Goal: Transaction & Acquisition: Purchase product/service

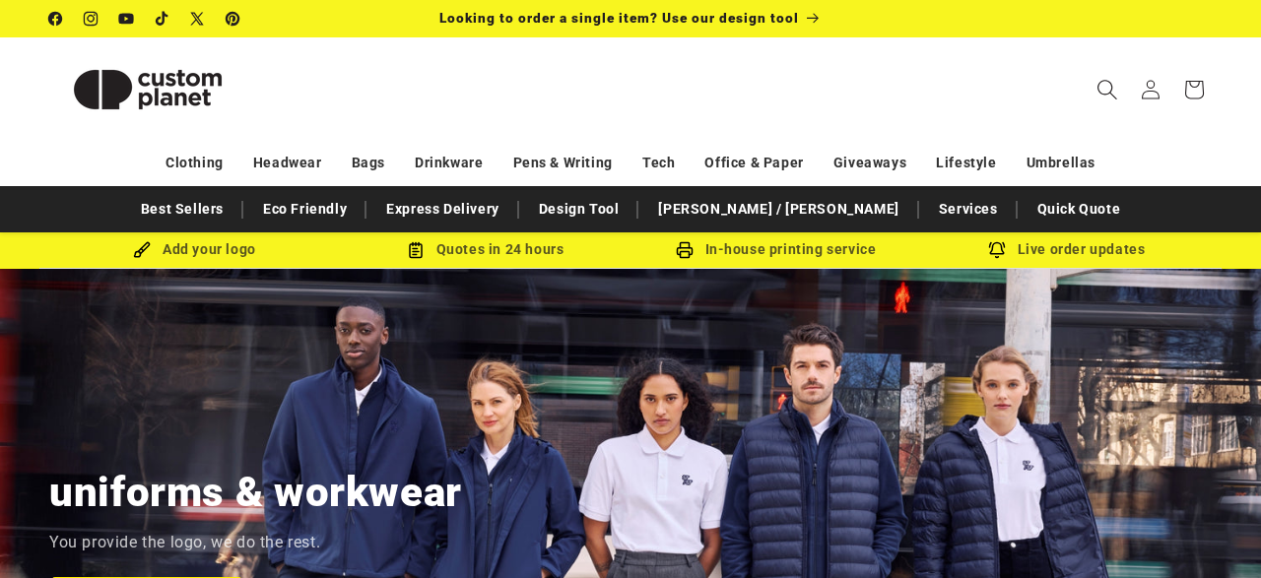
click at [1112, 93] on icon "Search" at bounding box center [1107, 89] width 21 height 21
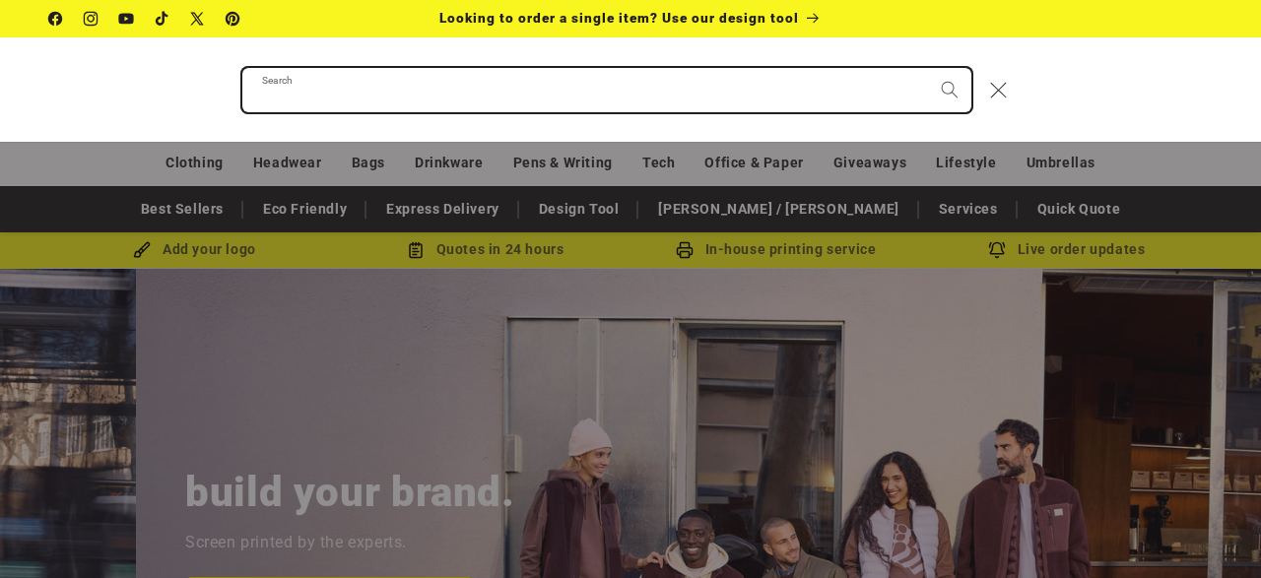
paste input "**********"
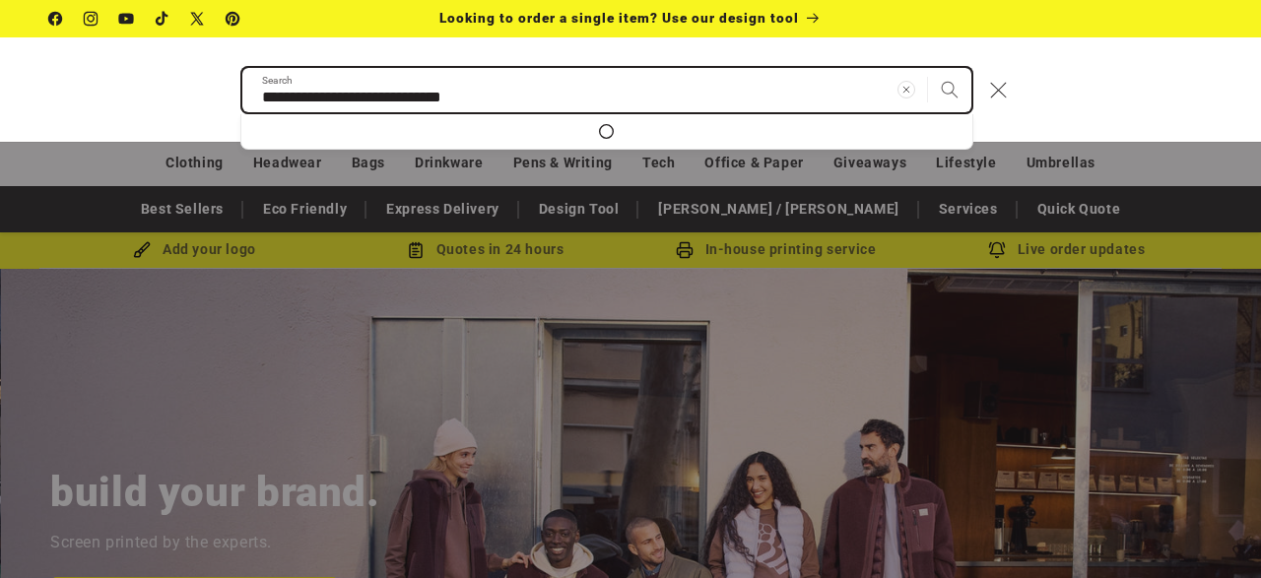
scroll to position [0, 1261]
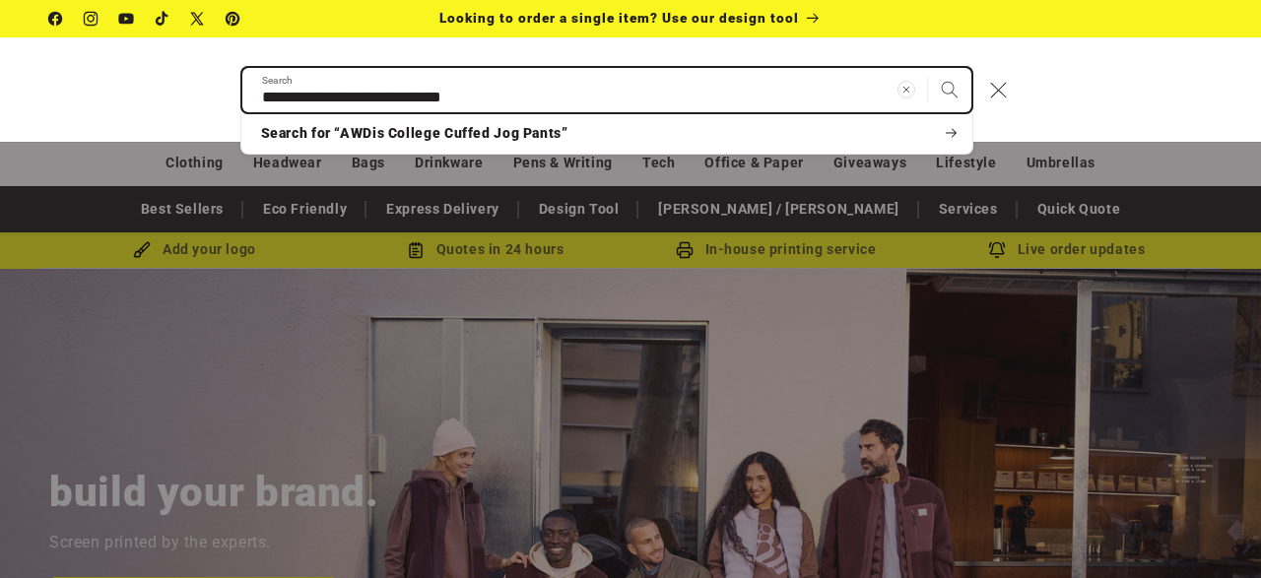
type input "**********"
click at [928, 68] on button "Search" at bounding box center [949, 89] width 43 height 43
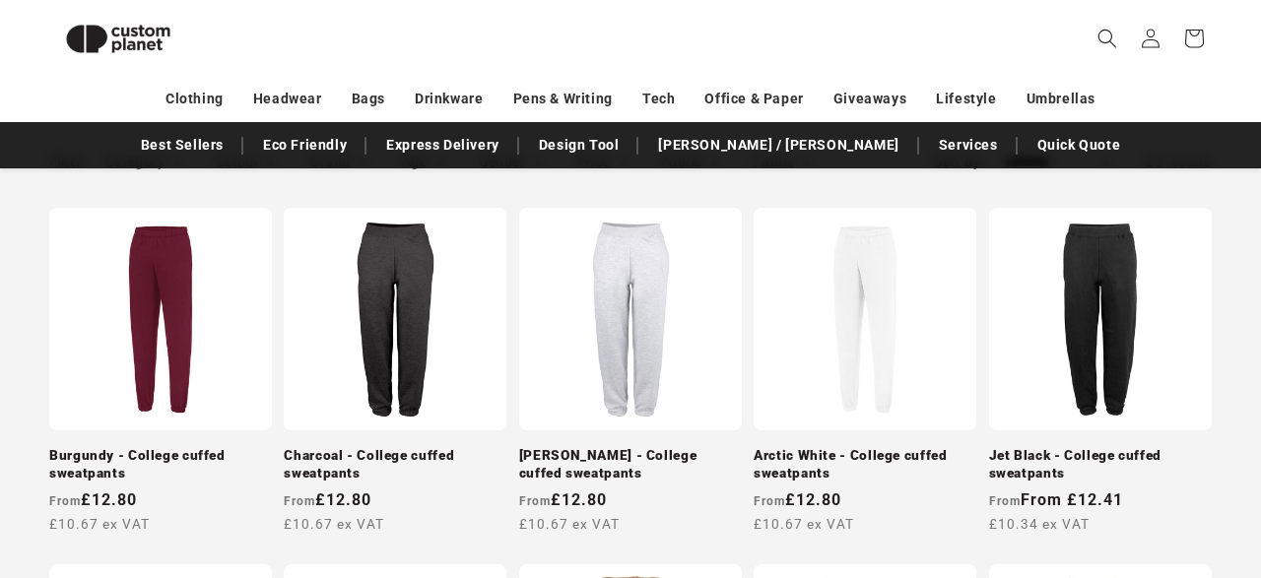
scroll to position [309, 0]
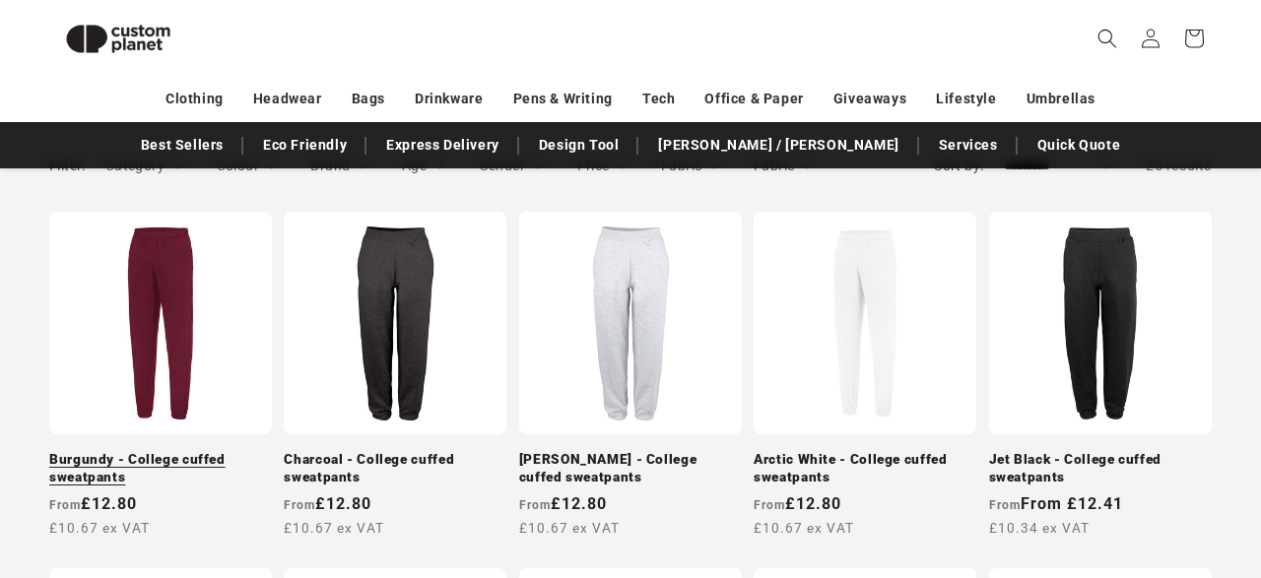
click at [159, 451] on link "Burgundy - College cuffed sweatpants" at bounding box center [160, 468] width 223 height 34
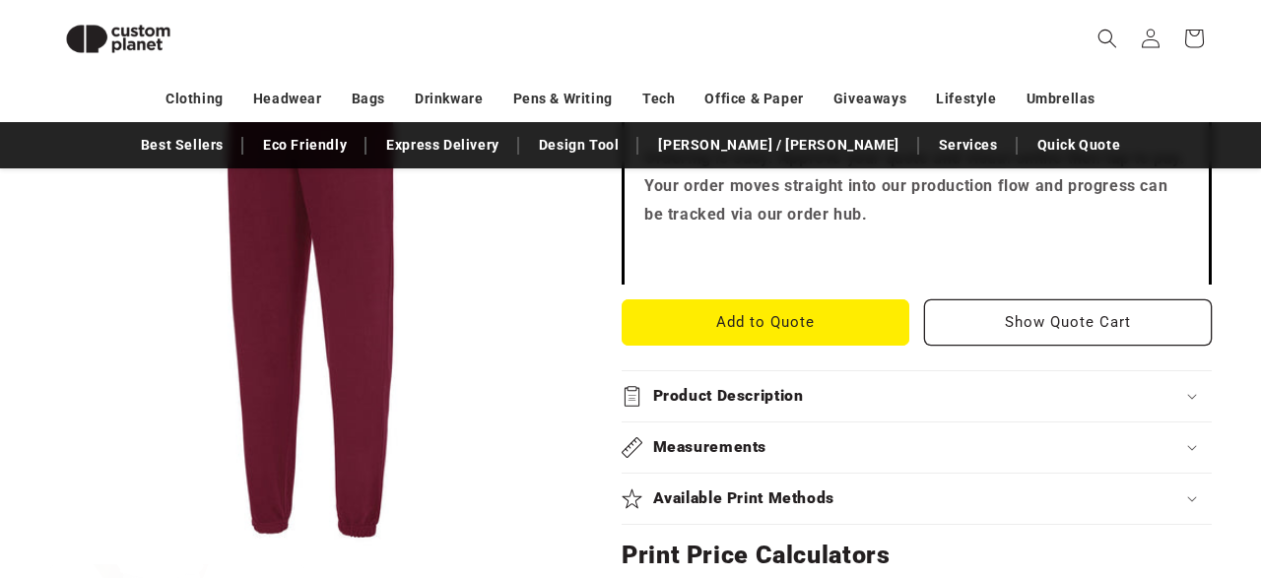
scroll to position [793, 0]
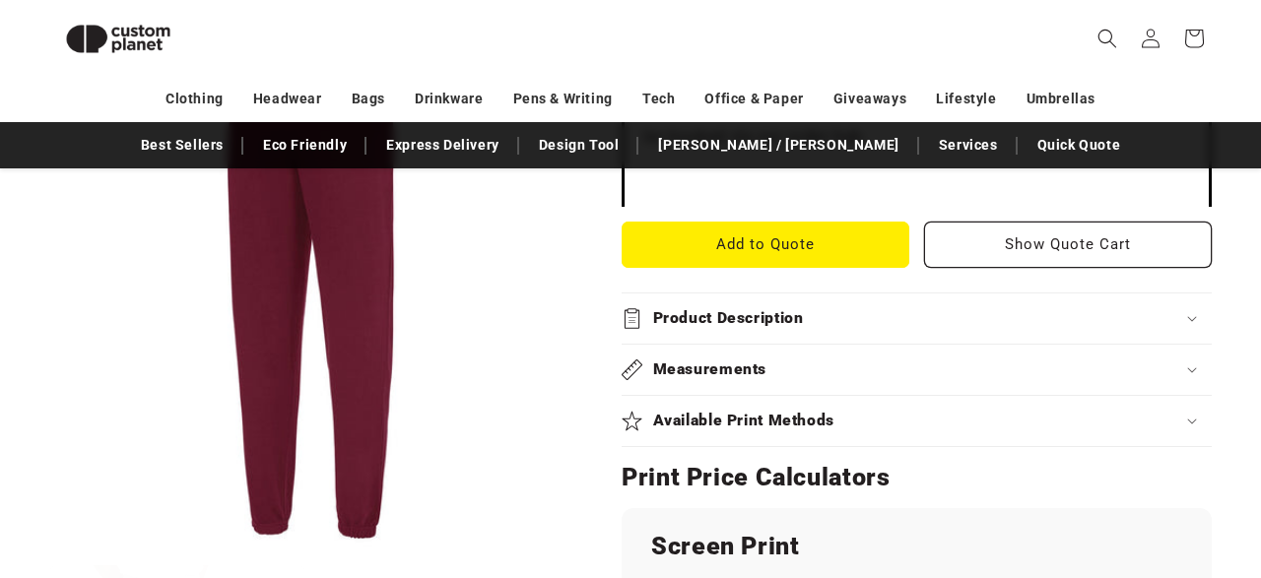
click at [720, 327] on h2 "Product Description" at bounding box center [728, 318] width 151 height 21
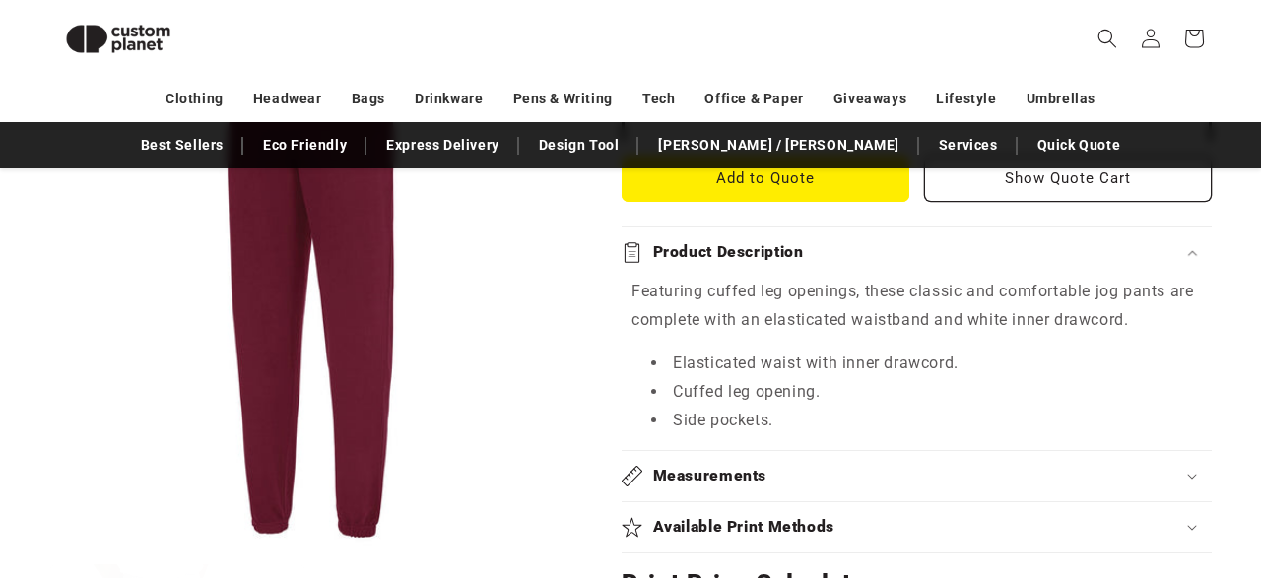
scroll to position [860, 0]
drag, startPoint x: 707, startPoint y: 290, endPoint x: 748, endPoint y: 289, distance: 41.4
click at [748, 289] on p "Featuring cuffed leg openings, these classic and comfortable jog pants are comp…" at bounding box center [917, 305] width 571 height 57
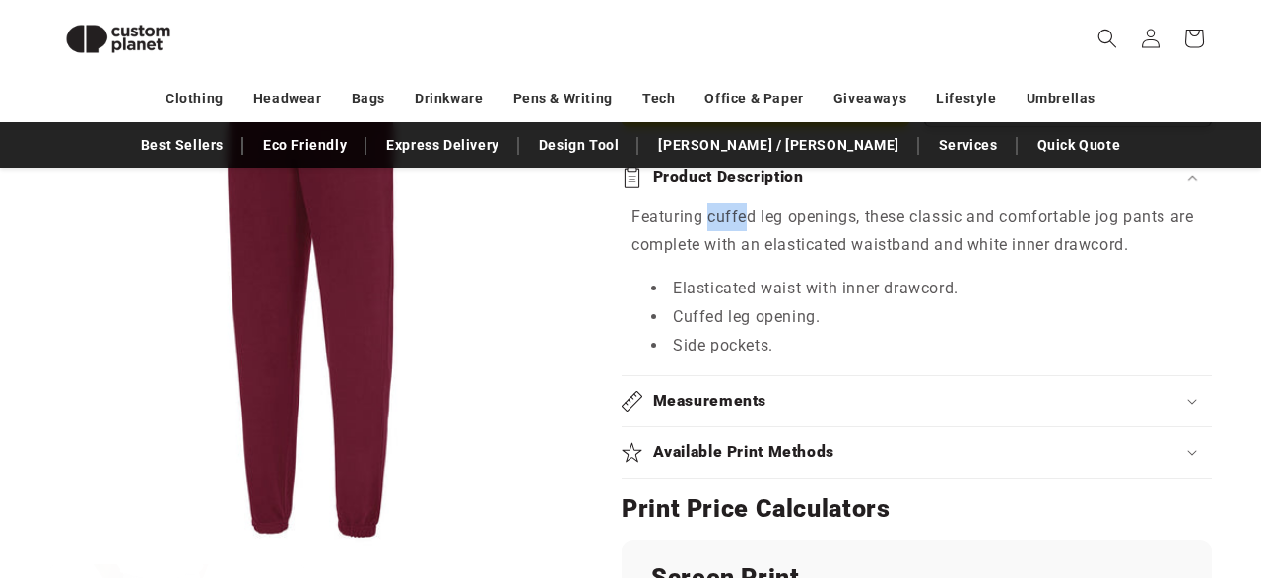
scroll to position [937, 0]
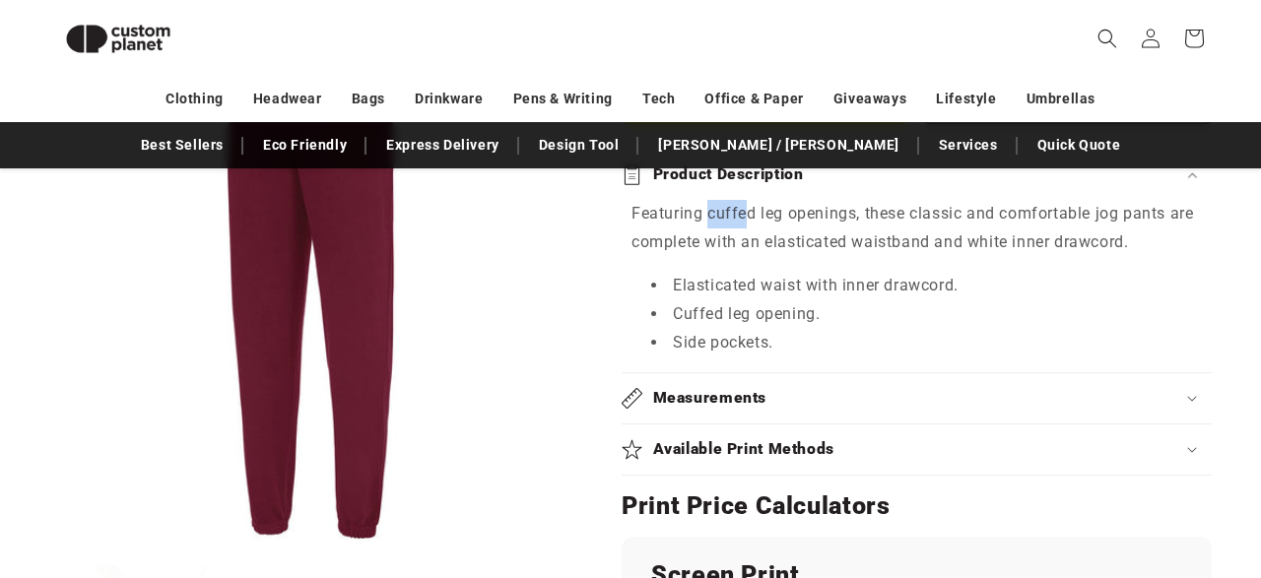
click at [743, 398] on h2 "Measurements" at bounding box center [710, 398] width 114 height 21
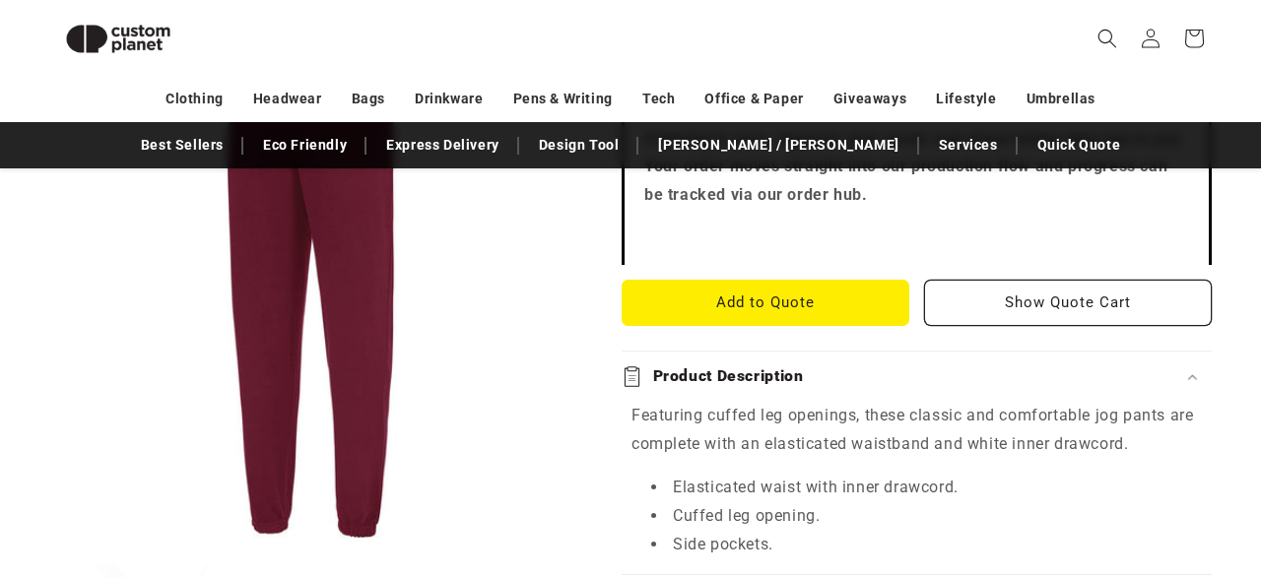
scroll to position [599, 0]
